Goal: Task Accomplishment & Management: Use online tool/utility

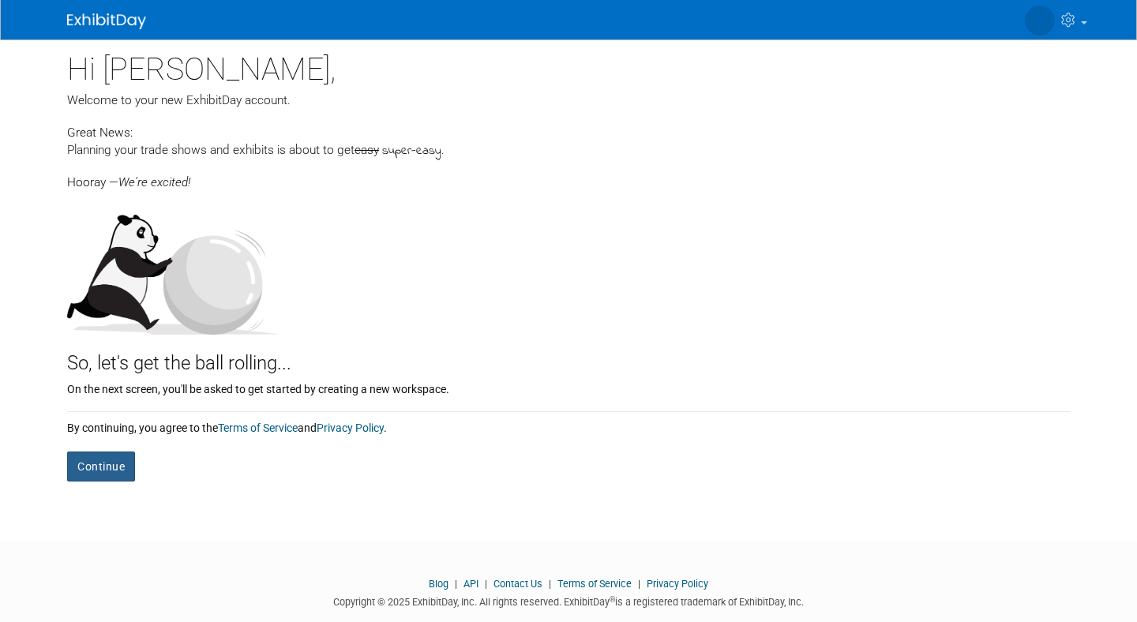
click at [95, 470] on button "Continue" at bounding box center [101, 467] width 68 height 30
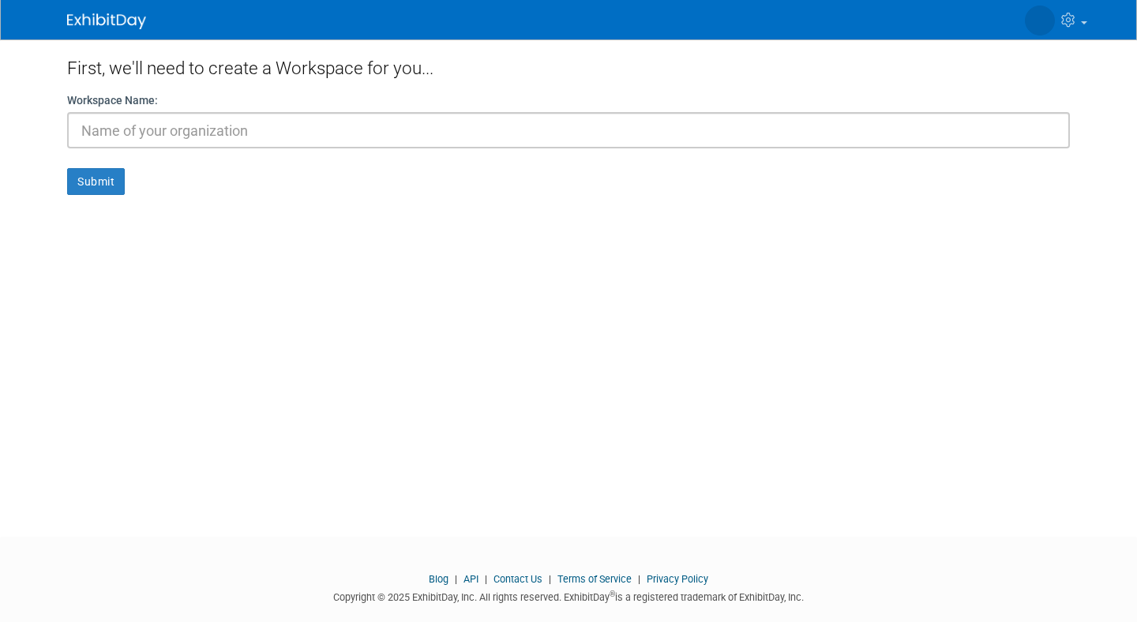
type input "N"
type input "Notions"
click at [99, 186] on button "Submit" at bounding box center [96, 181] width 58 height 27
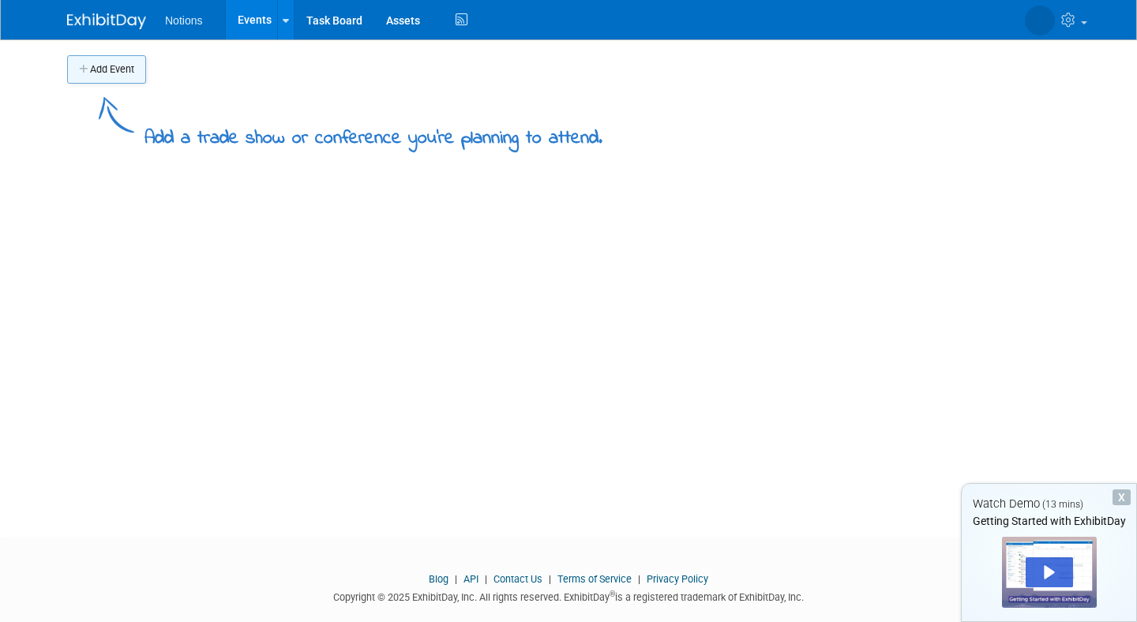
click at [107, 69] on button "Add Event" at bounding box center [106, 69] width 79 height 28
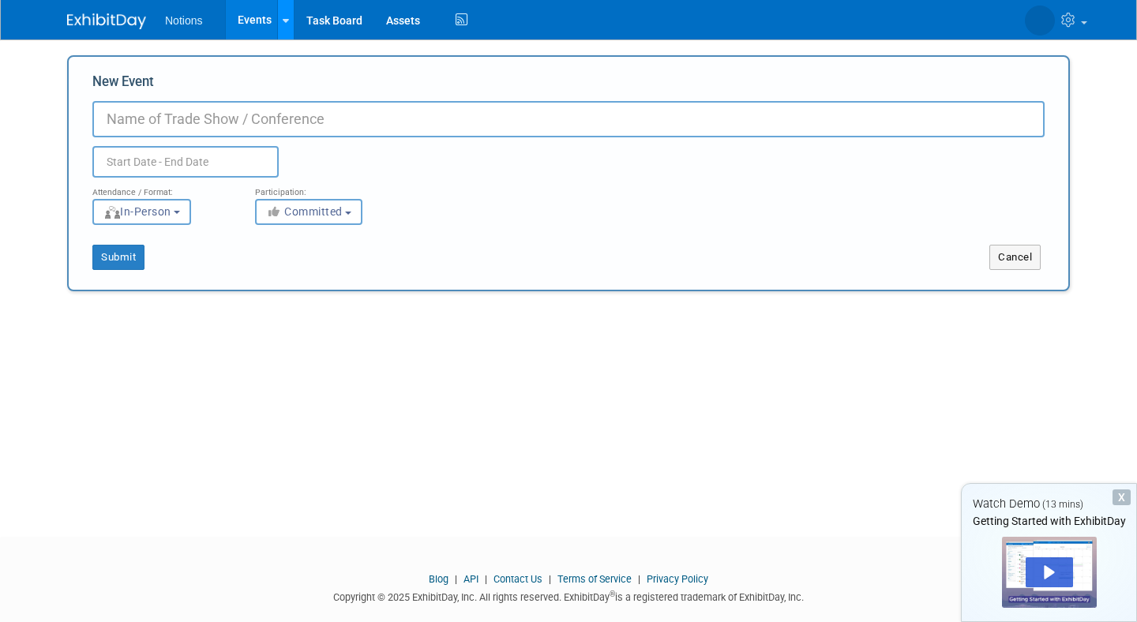
click at [288, 21] on link at bounding box center [285, 19] width 17 height 39
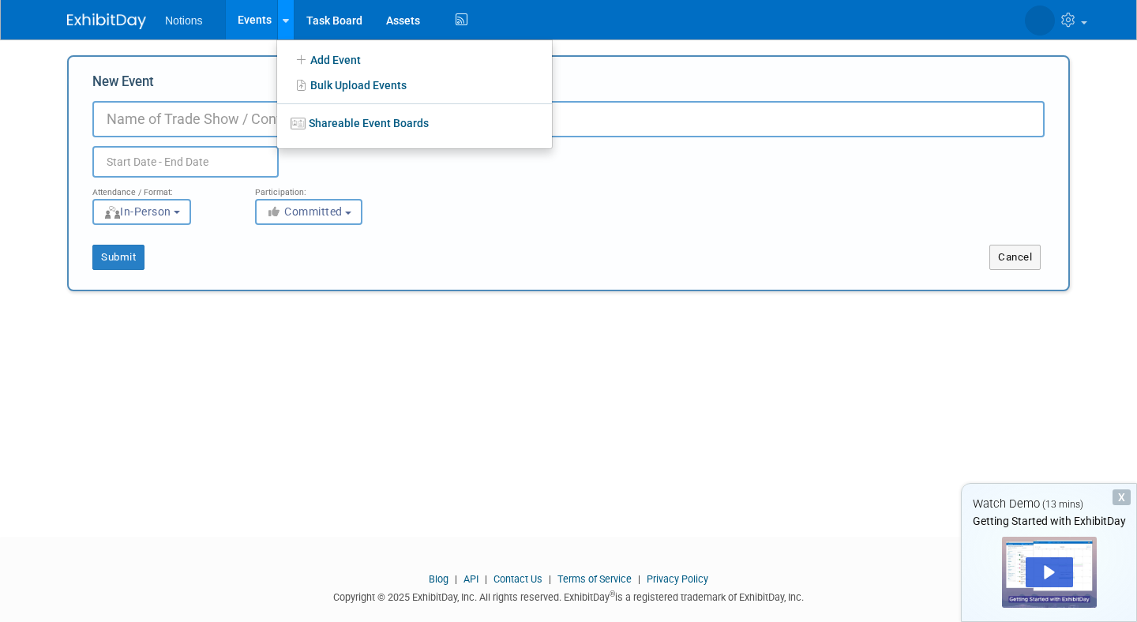
click at [288, 21] on link at bounding box center [285, 19] width 17 height 39
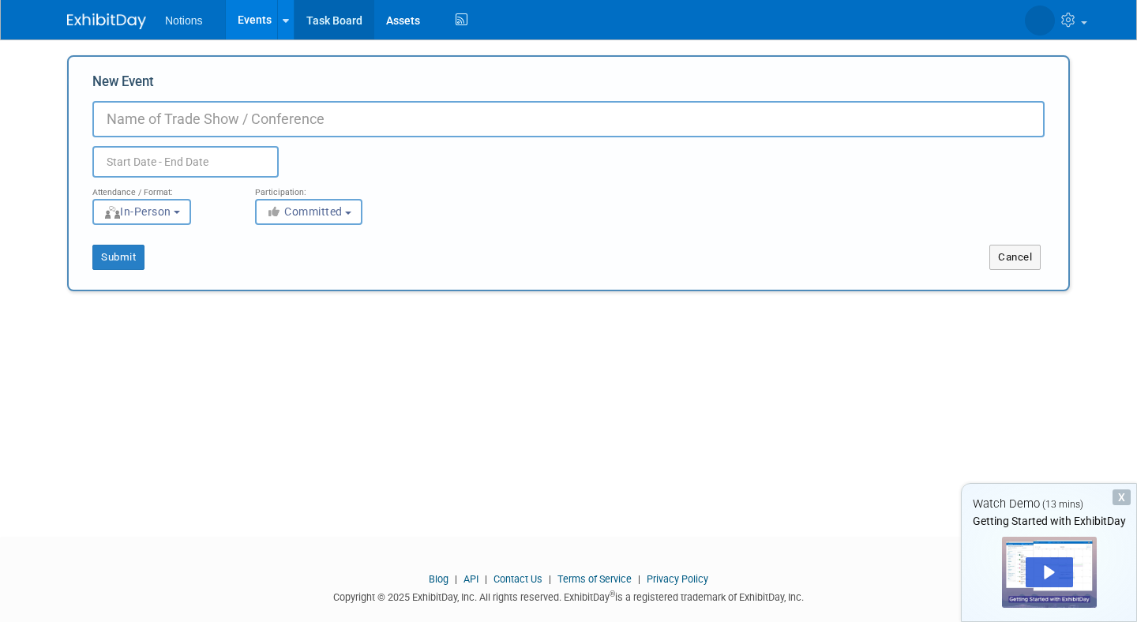
click at [322, 21] on link "Task Board" at bounding box center [334, 19] width 80 height 39
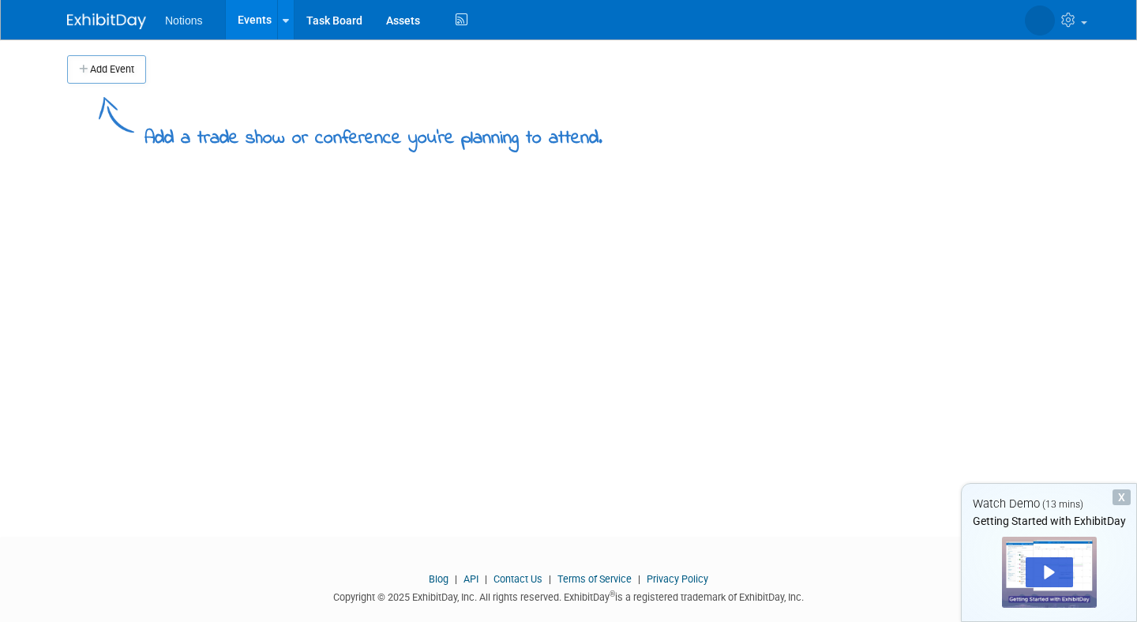
click at [201, 32] on ul "Notions Events Add Event Bulk Upload Events Shareable Event Boards Task Board A…" at bounding box center [318, 19] width 306 height 39
click at [113, 26] on img at bounding box center [106, 21] width 79 height 16
